Goal: Information Seeking & Learning: Learn about a topic

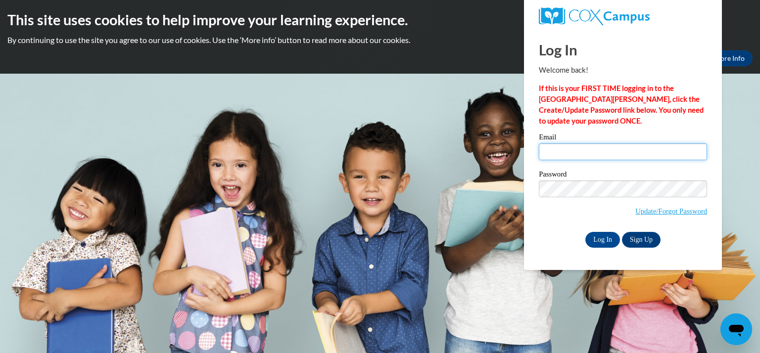
click at [575, 151] on input "Email" at bounding box center [623, 152] width 168 height 17
type input "kretscha@kmsd.edu"
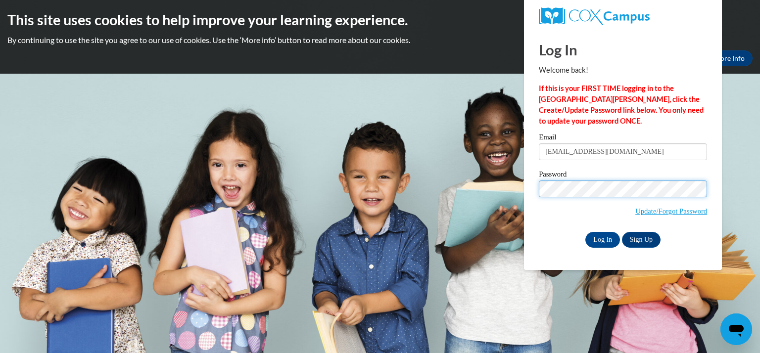
click at [585, 232] on input "Log In" at bounding box center [602, 240] width 35 height 16
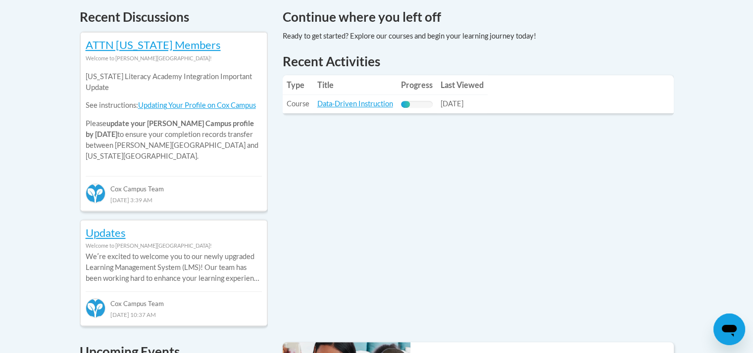
scroll to position [429, 0]
click at [364, 105] on link "Data-Driven Instruction" at bounding box center [355, 103] width 76 height 8
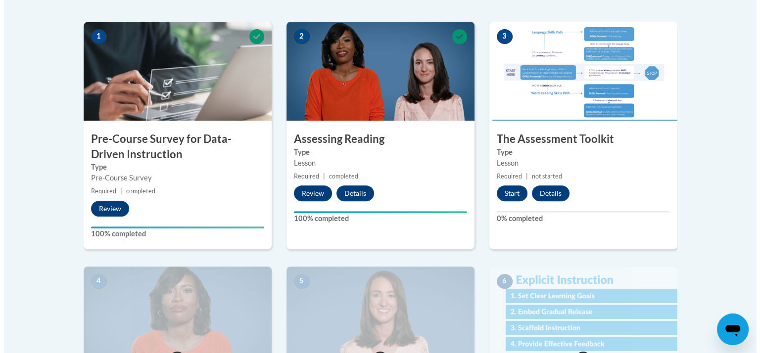
scroll to position [314, 0]
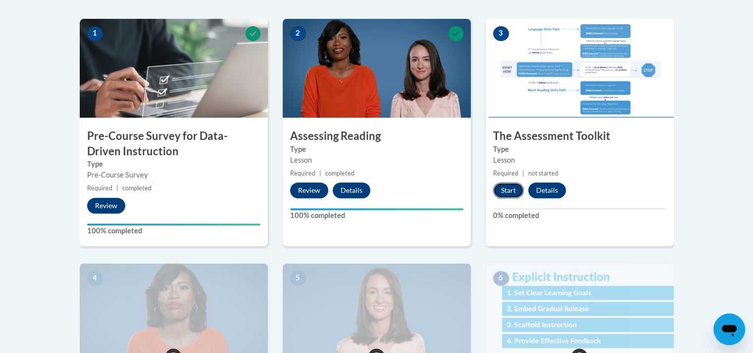
click at [505, 190] on button "Start" at bounding box center [508, 191] width 31 height 16
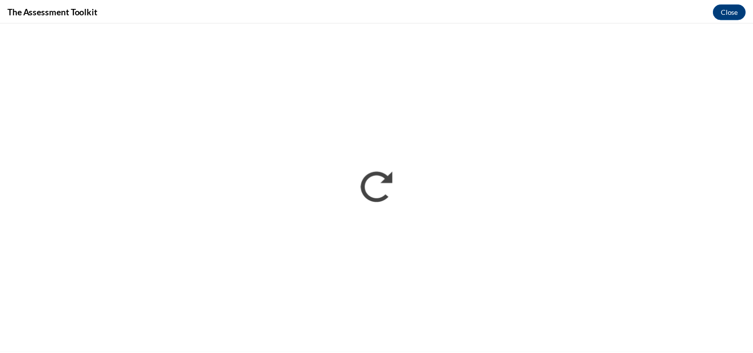
scroll to position [0, 0]
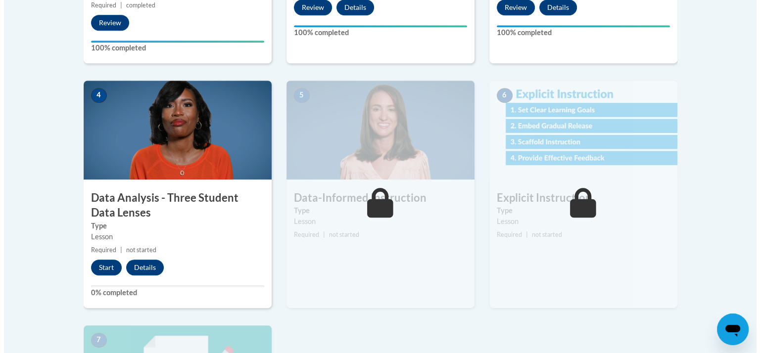
scroll to position [497, 0]
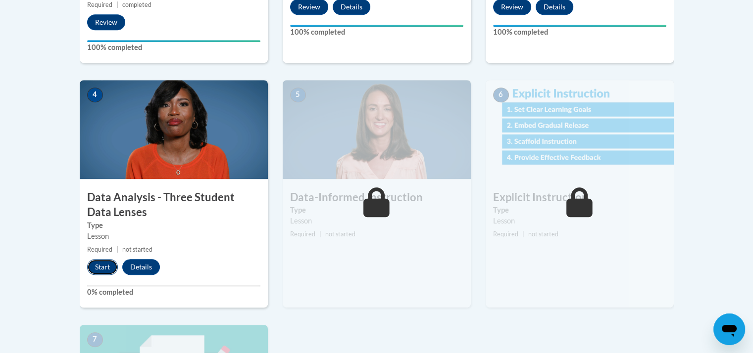
click at [102, 269] on button "Start" at bounding box center [102, 267] width 31 height 16
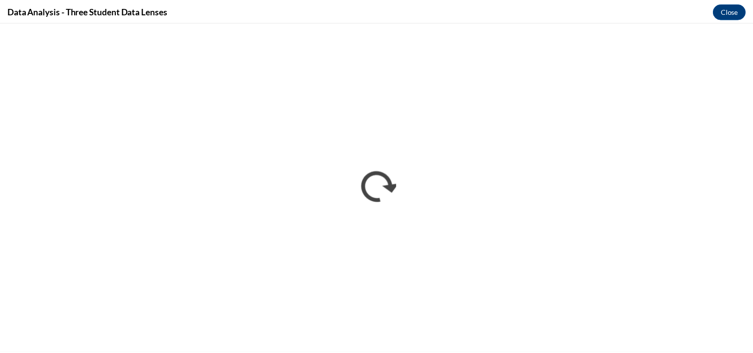
scroll to position [0, 0]
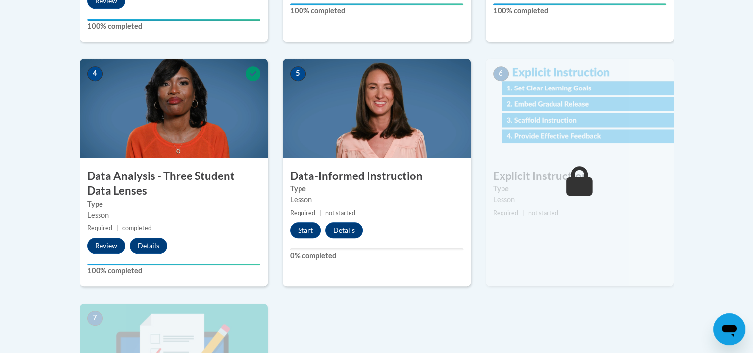
scroll to position [518, 0]
